Goal: Transaction & Acquisition: Purchase product/service

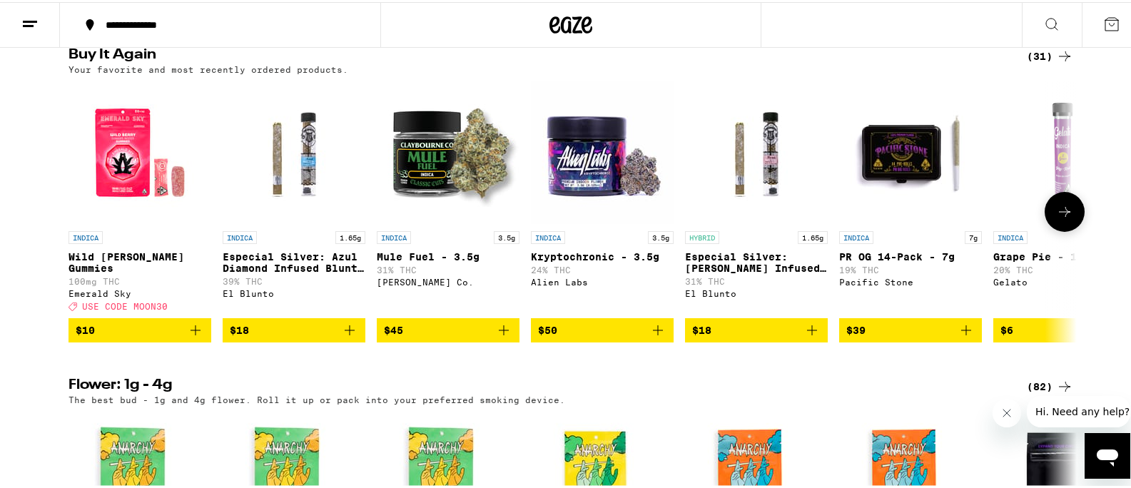
click at [499, 337] on icon "Add to bag" at bounding box center [503, 328] width 17 height 17
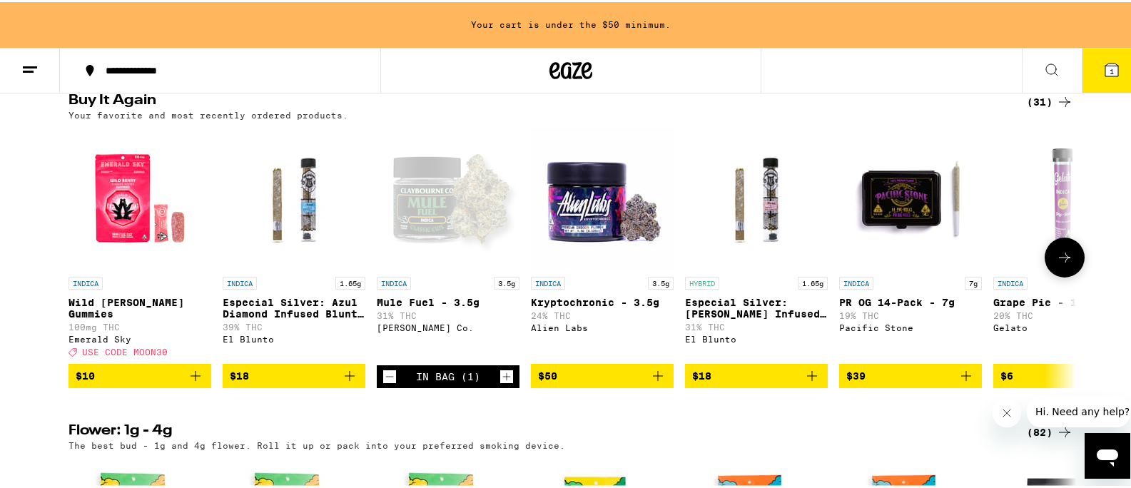
click at [502, 383] on icon "Increment" at bounding box center [506, 374] width 13 height 17
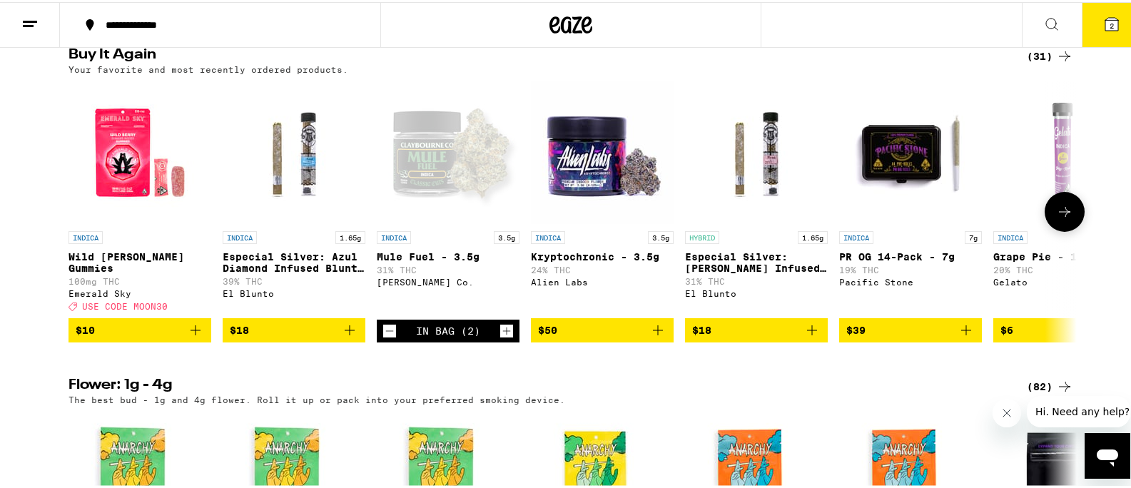
click at [346, 337] on icon "Add to bag" at bounding box center [349, 328] width 17 height 17
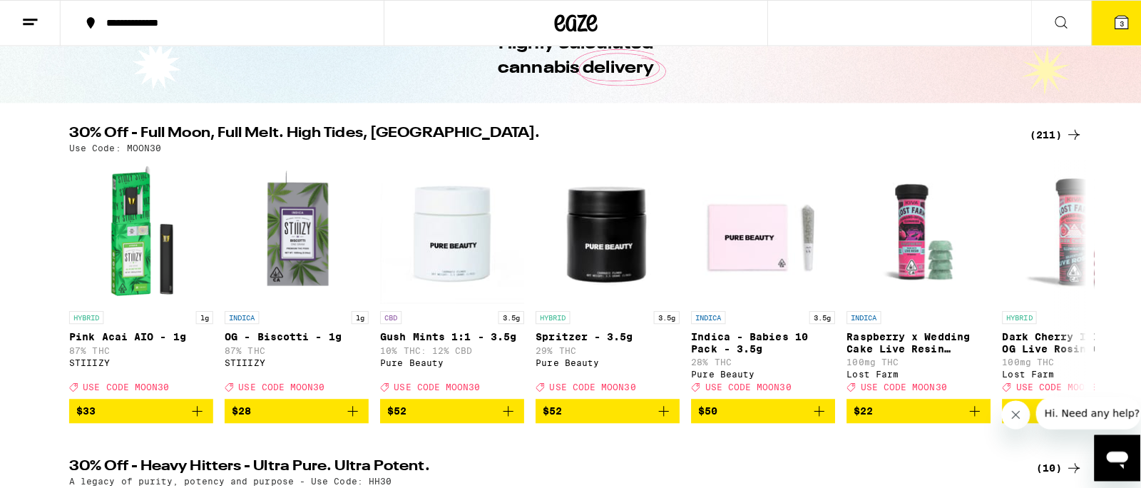
scroll to position [64, 0]
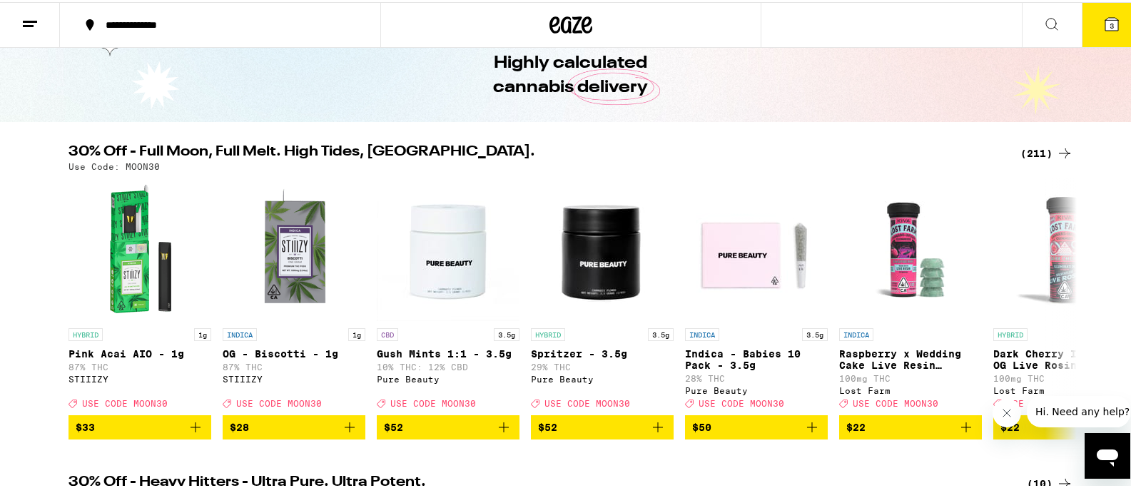
click at [1105, 19] on icon at bounding box center [1111, 22] width 13 height 13
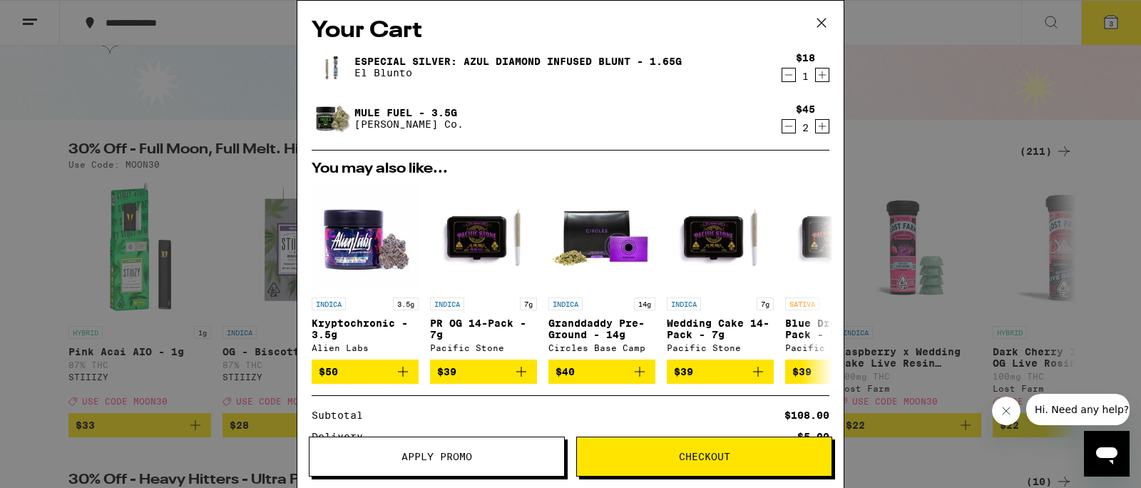
click at [689, 449] on button "Checkout" at bounding box center [704, 457] width 256 height 40
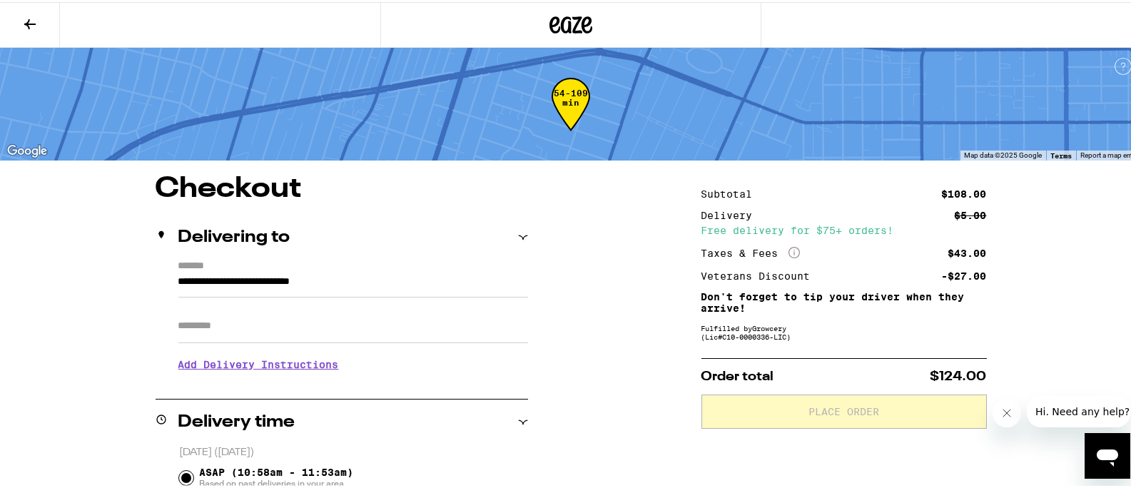
click at [222, 326] on input "Apt/Suite" at bounding box center [352, 324] width 349 height 34
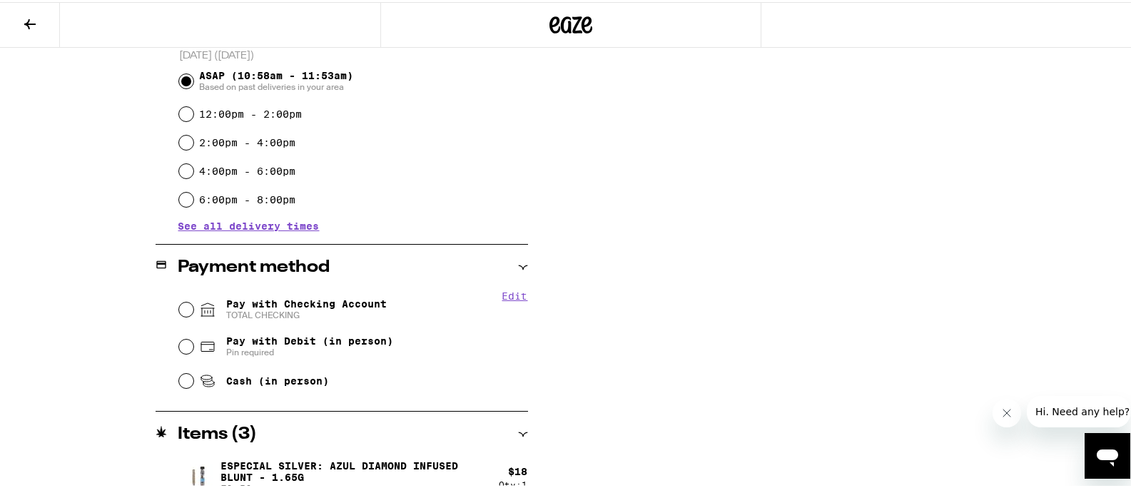
scroll to position [415, 0]
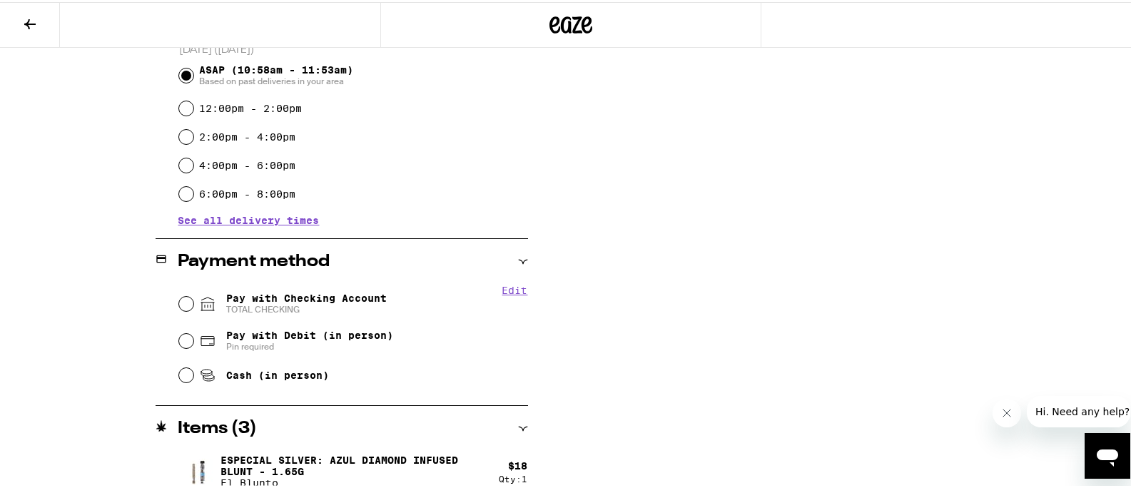
type input "**"
click at [180, 303] on input "Pay with Checking Account TOTAL CHECKING" at bounding box center [186, 302] width 14 height 14
radio input "true"
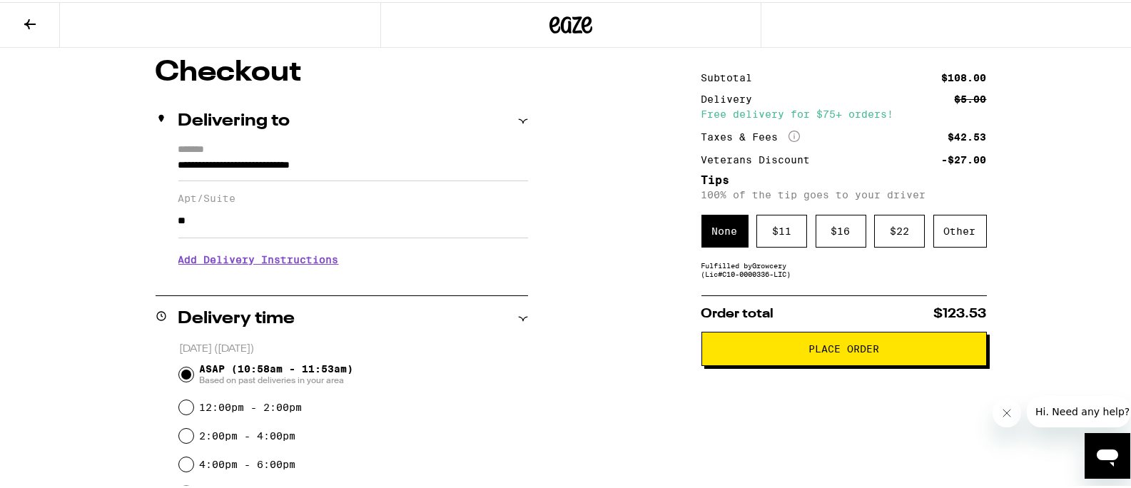
scroll to position [113, 0]
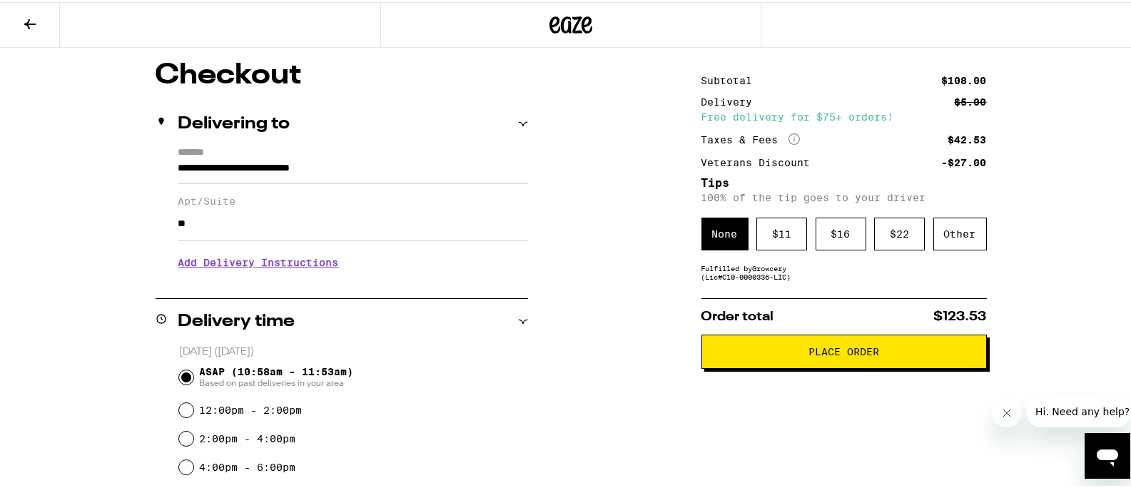
drag, startPoint x: 841, startPoint y: 238, endPoint x: 806, endPoint y: 276, distance: 52.0
click at [841, 238] on div "$ 16" at bounding box center [840, 231] width 51 height 33
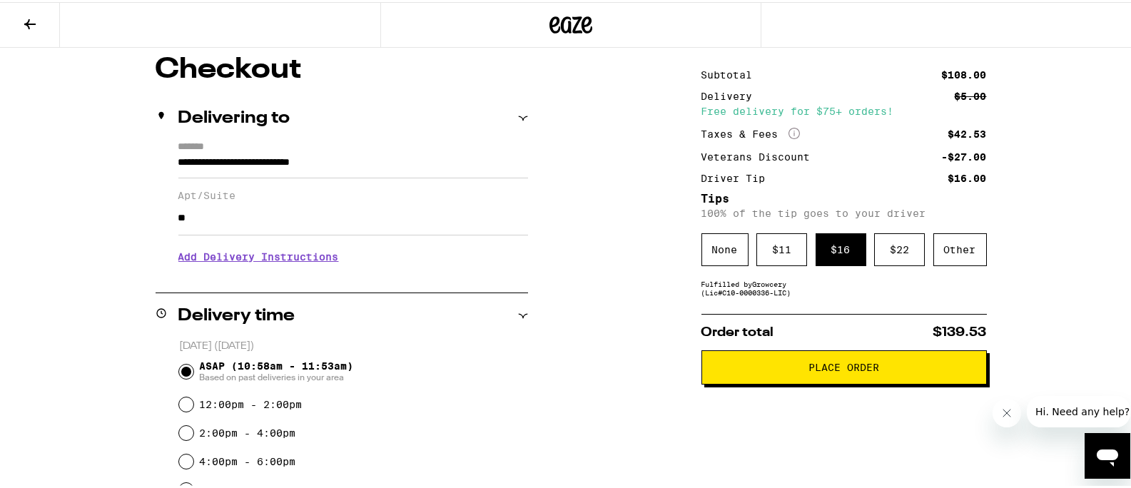
scroll to position [119, 0]
click at [821, 370] on span "Place Order" at bounding box center [843, 365] width 71 height 10
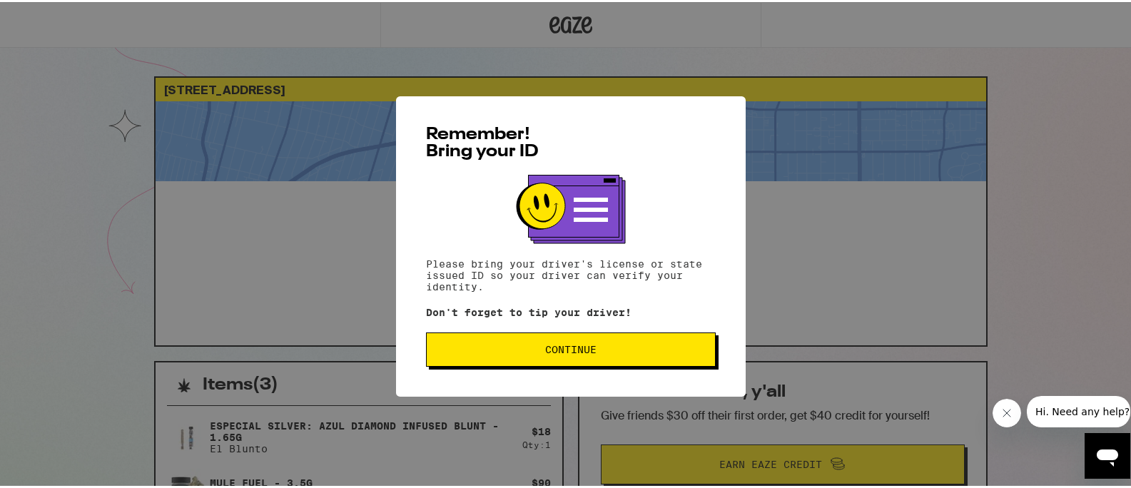
click at [575, 347] on span "Continue" at bounding box center [570, 347] width 51 height 10
